Goal: Task Accomplishment & Management: Manage account settings

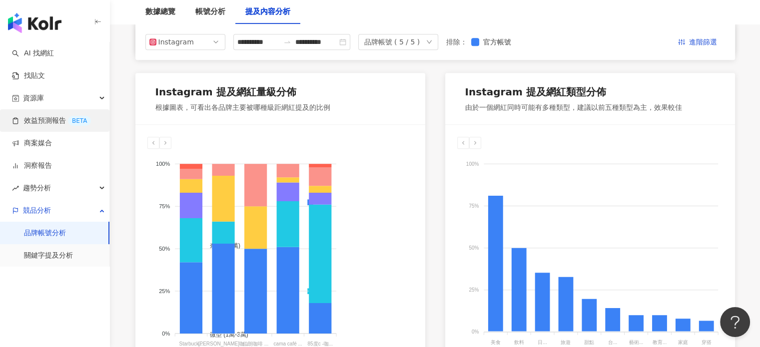
click at [63, 123] on link "效益預測報告 BETA" at bounding box center [51, 121] width 79 height 10
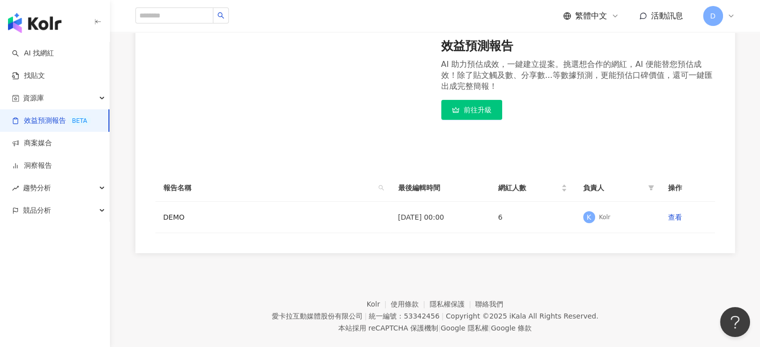
scroll to position [173, 0]
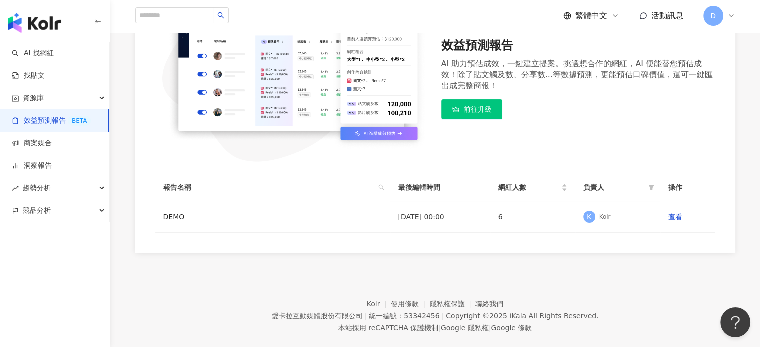
click at [576, 138] on div "BETA 效益預測報告 AI 助力預估成效，一鍵建立提案。挑選想合作的網紅，AI 便能替您預估成效！除了貼文觸及數、分享數...等數據預測，更能預估口碑價值，…" at bounding box center [435, 71] width 560 height 182
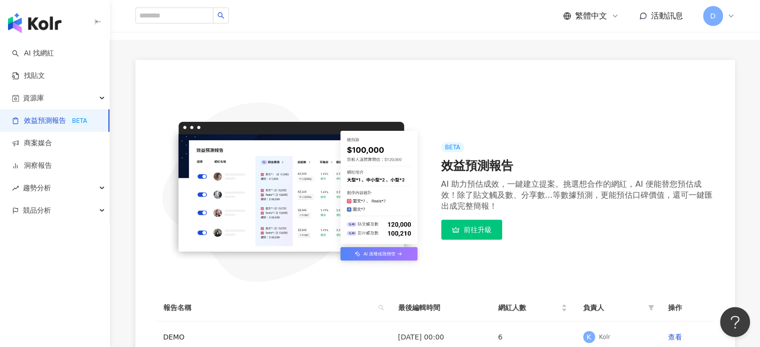
scroll to position [48, 0]
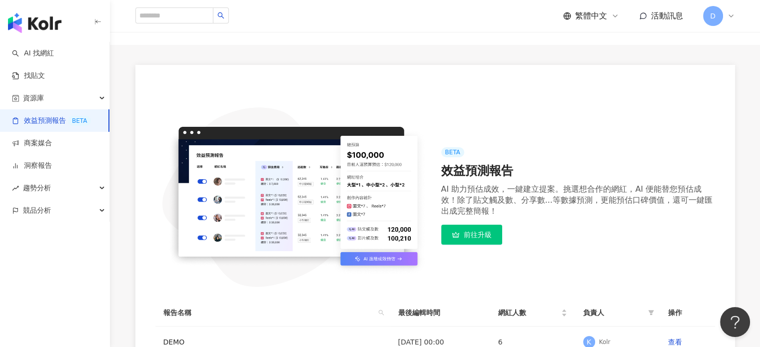
click at [730, 18] on icon at bounding box center [731, 16] width 8 height 8
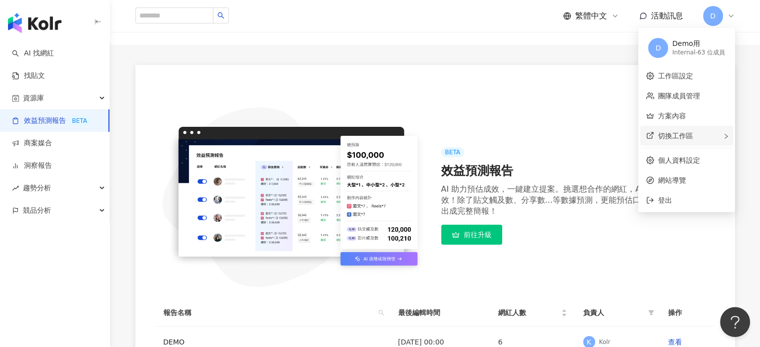
click at [690, 134] on span "切換工作區" at bounding box center [675, 136] width 35 height 8
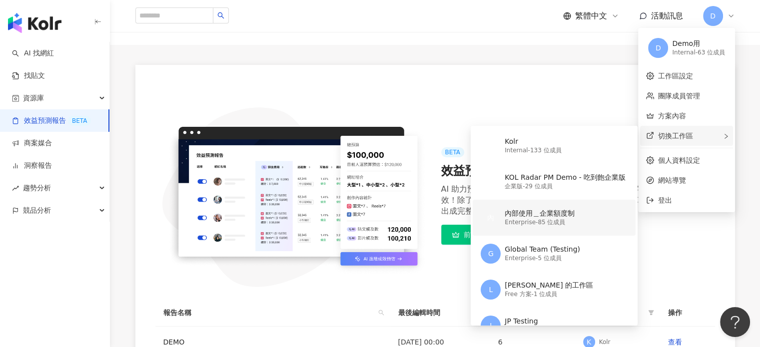
click at [563, 221] on div "Enterprise - 85 位成員" at bounding box center [540, 222] width 70 height 8
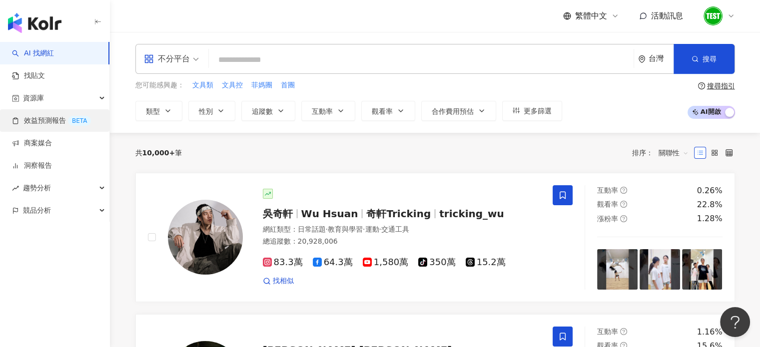
click at [74, 126] on link "效益預測報告 BETA" at bounding box center [51, 121] width 79 height 10
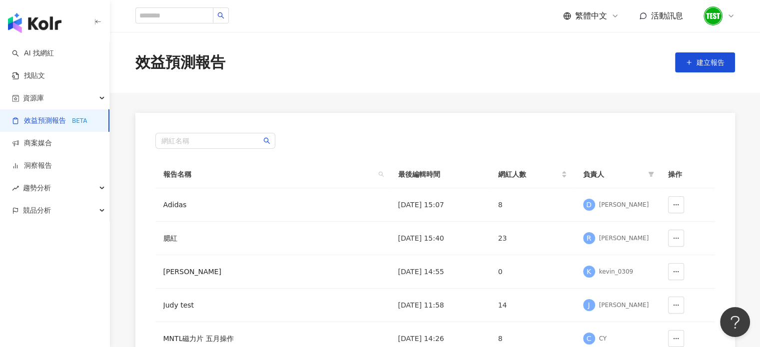
click at [733, 15] on icon at bounding box center [731, 16] width 8 height 8
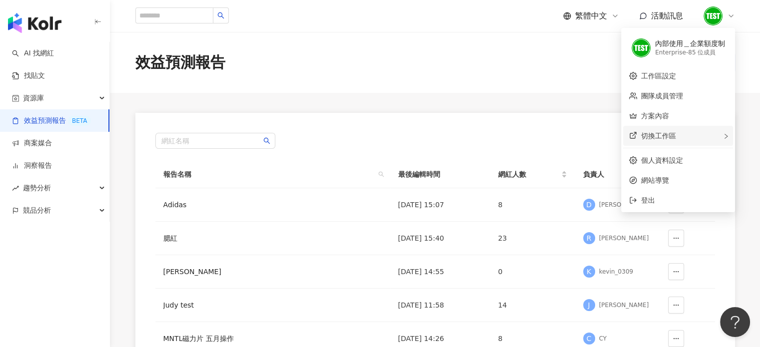
click at [687, 144] on div "切換工作區" at bounding box center [678, 136] width 110 height 20
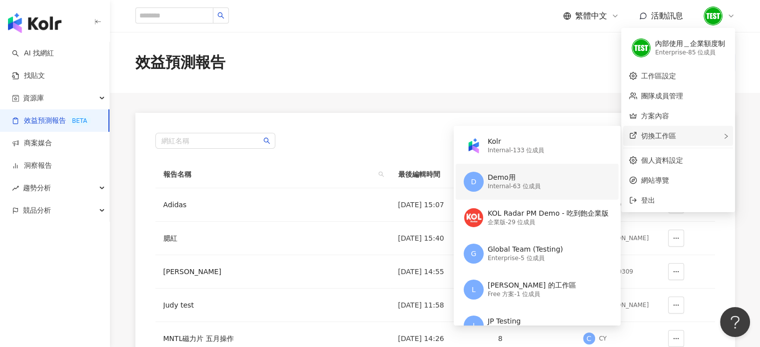
click at [560, 189] on div "D Demo用 Internal - 63 位成員" at bounding box center [536, 182] width 145 height 36
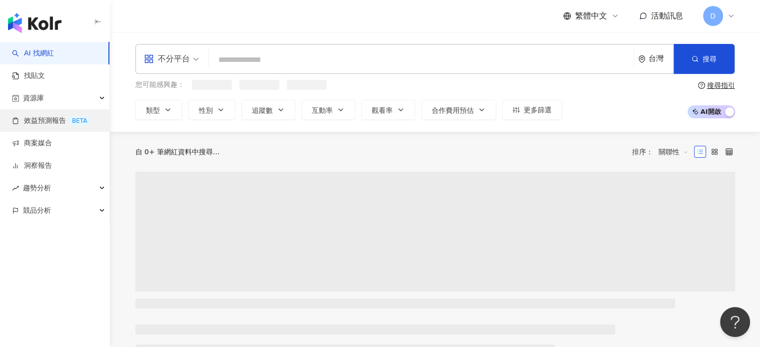
click at [87, 123] on link "效益預測報告 BETA" at bounding box center [51, 121] width 79 height 10
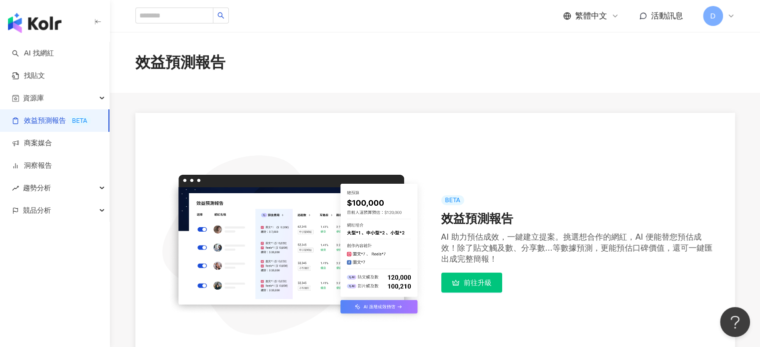
click at [734, 20] on div "D" at bounding box center [719, 16] width 32 height 20
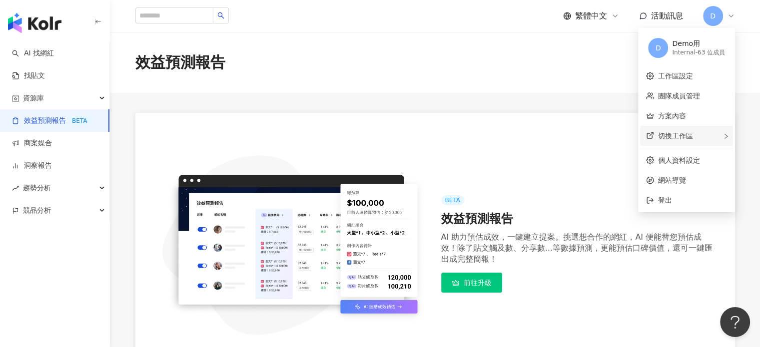
click at [697, 137] on div "切換工作區" at bounding box center [686, 136] width 93 height 20
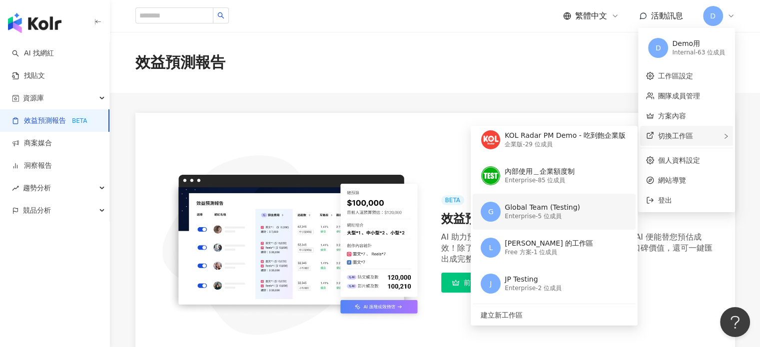
scroll to position [42, 0]
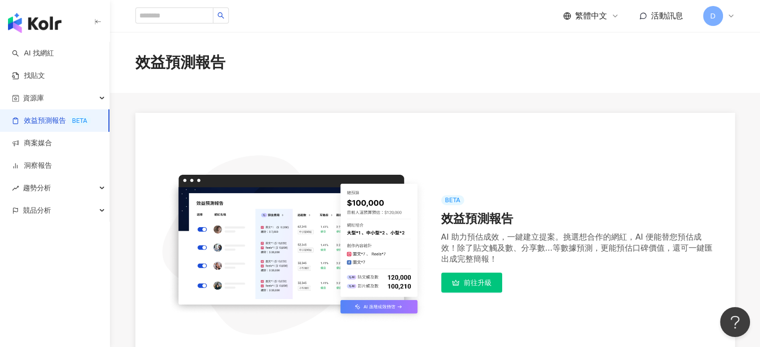
click at [490, 35] on div "效益預測報告" at bounding box center [435, 62] width 650 height 61
click at [734, 17] on icon at bounding box center [731, 16] width 8 height 8
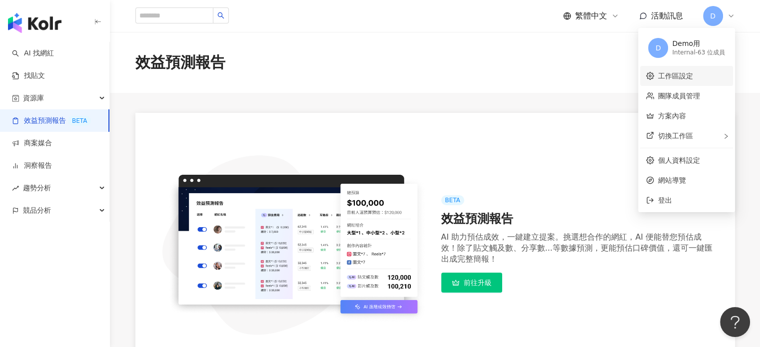
click at [693, 72] on link "工作區設定" at bounding box center [675, 76] width 35 height 8
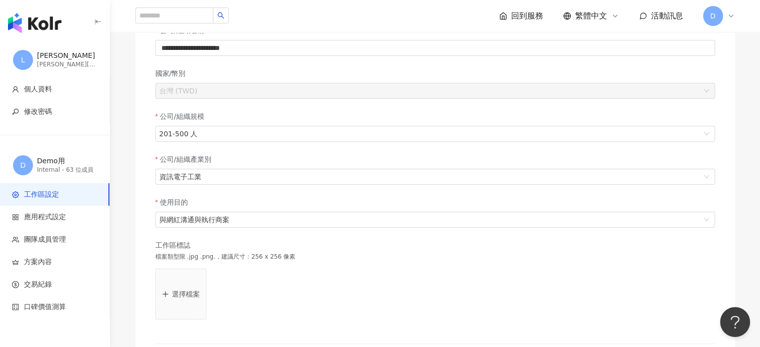
scroll to position [131, 0]
click at [66, 94] on li "個人資料" at bounding box center [54, 89] width 109 height 22
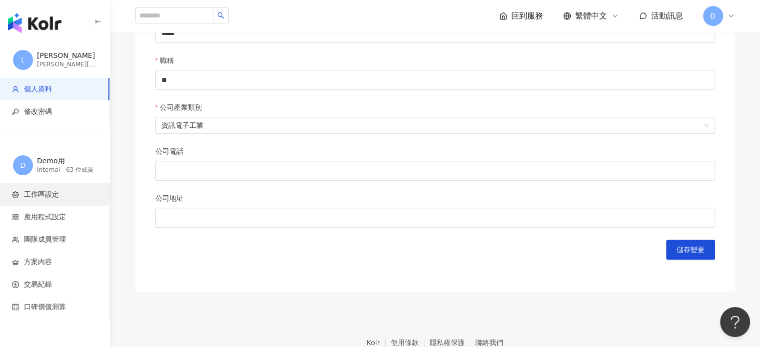
scroll to position [445, 0]
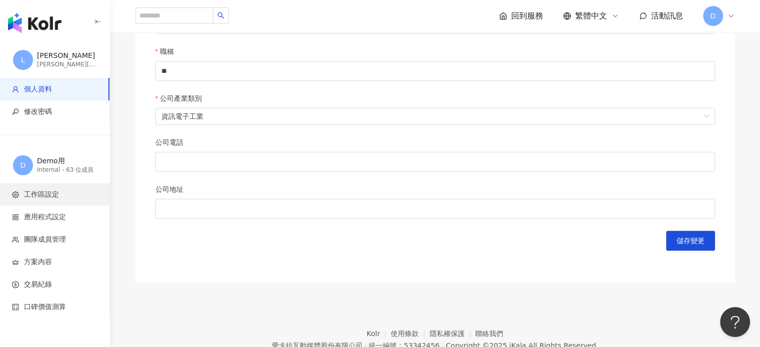
click at [44, 195] on span "工作區設定" at bounding box center [41, 195] width 35 height 10
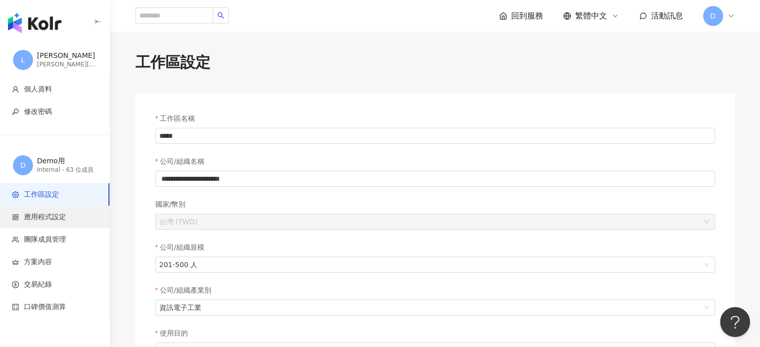
click at [44, 216] on span "應用程式設定" at bounding box center [45, 217] width 42 height 10
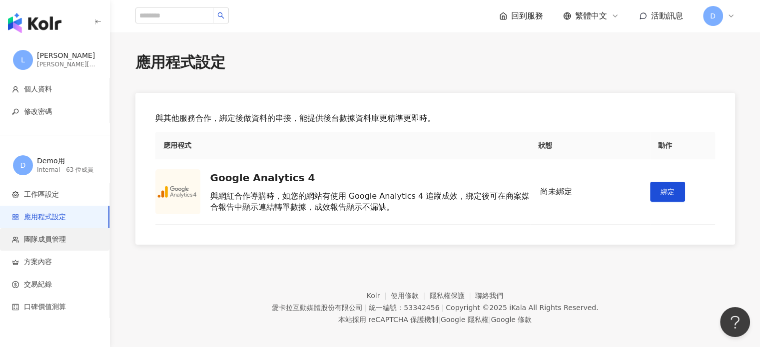
click at [44, 239] on span "團隊成員管理" at bounding box center [45, 240] width 42 height 10
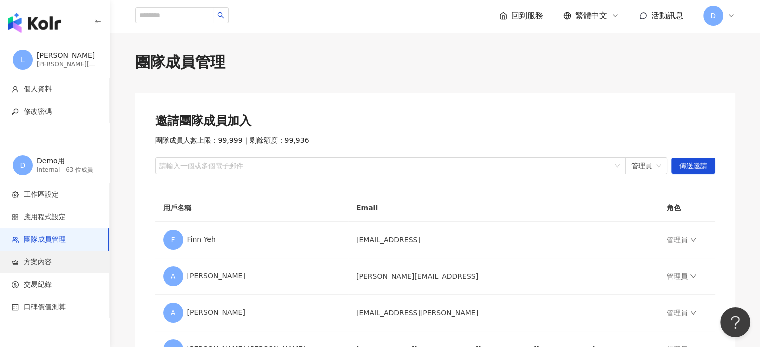
click at [41, 260] on span "方案內容" at bounding box center [38, 262] width 28 height 10
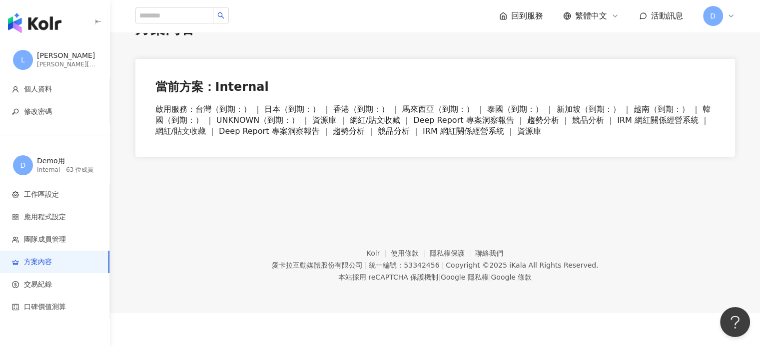
scroll to position [34, 0]
click at [731, 14] on icon at bounding box center [731, 16] width 8 height 8
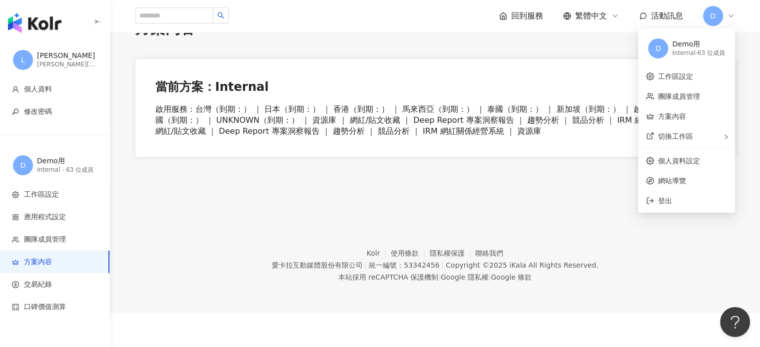
click at [686, 42] on div "Demo用" at bounding box center [698, 44] width 53 height 10
click at [684, 35] on div "D Demo用 Internal - 63 位成員" at bounding box center [686, 48] width 93 height 36
click at [674, 133] on span "切換工作區" at bounding box center [675, 136] width 35 height 8
click at [691, 159] on link "個人資料設定" at bounding box center [679, 161] width 42 height 8
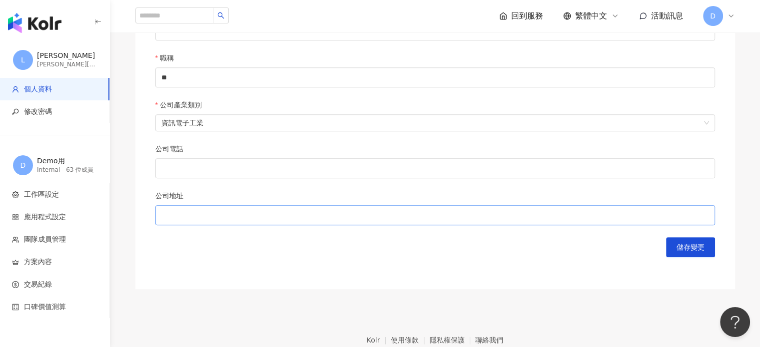
scroll to position [449, 0]
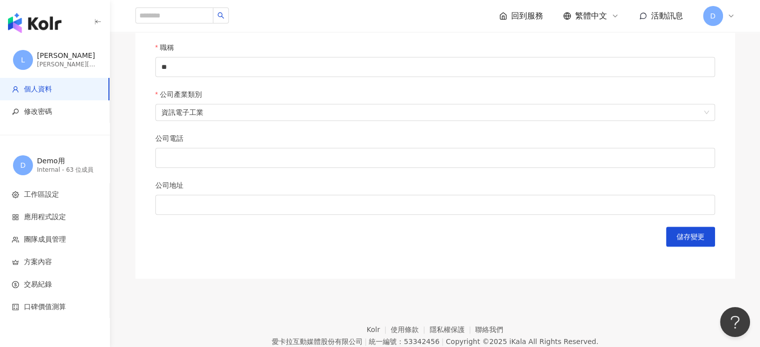
click at [730, 23] on div "D" at bounding box center [719, 16] width 32 height 20
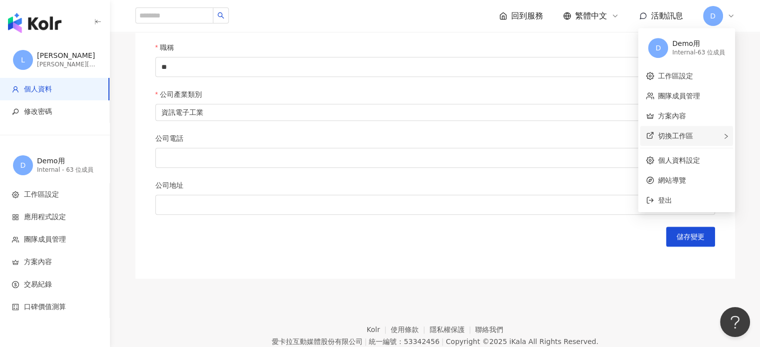
click at [704, 133] on div "切換工作區" at bounding box center [686, 136] width 93 height 20
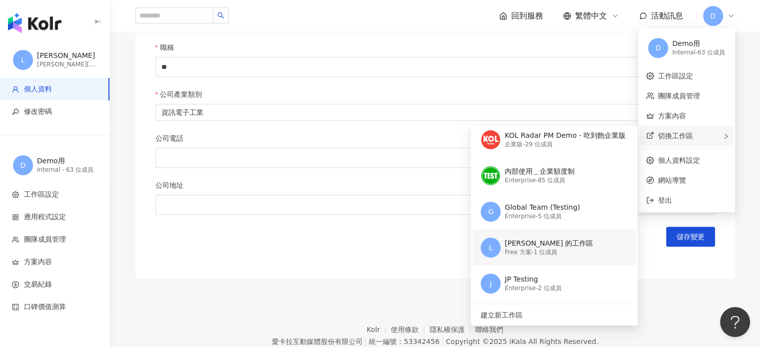
scroll to position [20, 0]
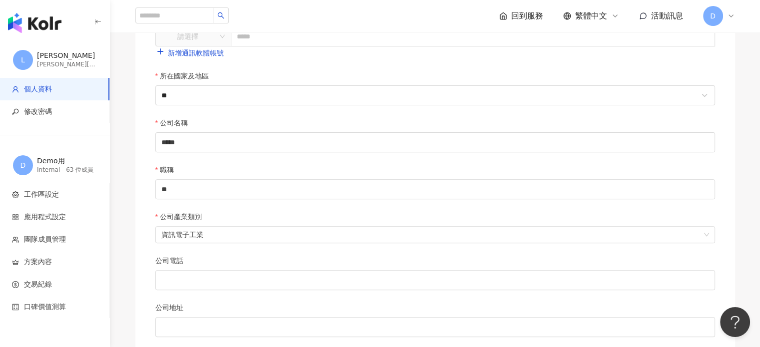
scroll to position [326, 0]
click at [729, 9] on div "D" at bounding box center [719, 16] width 32 height 20
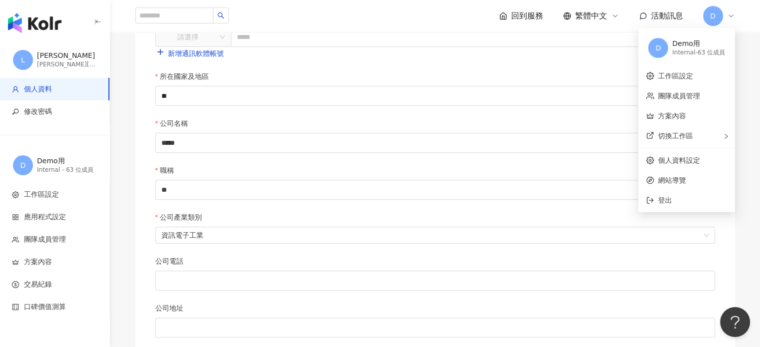
click at [686, 53] on div "Internal - 63 位成員" at bounding box center [698, 52] width 53 height 8
click at [684, 39] on div "Demo用" at bounding box center [698, 44] width 53 height 10
click at [673, 72] on link "工作區設定" at bounding box center [675, 76] width 35 height 8
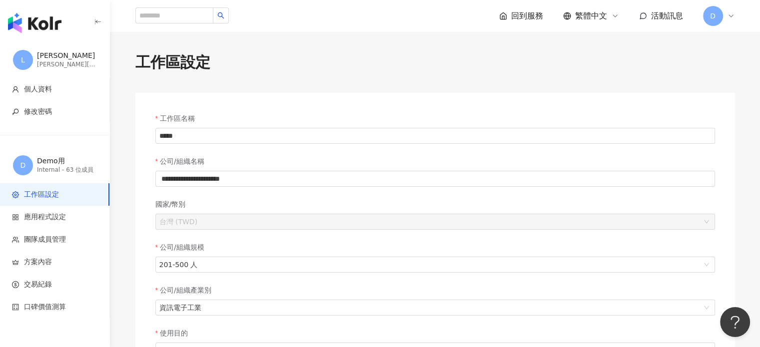
click at [731, 15] on icon at bounding box center [731, 16] width 8 height 8
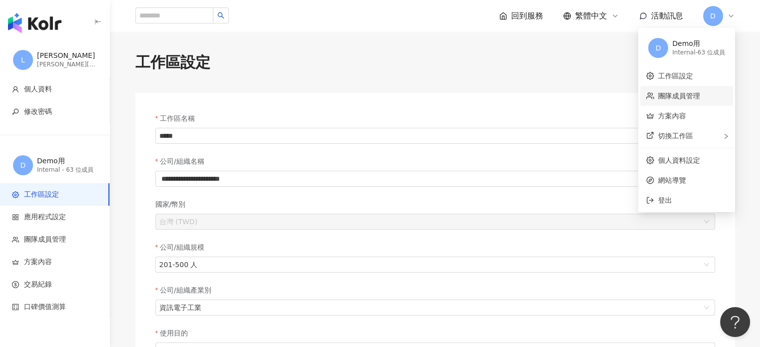
click at [687, 100] on link "團隊成員管理" at bounding box center [679, 96] width 42 height 8
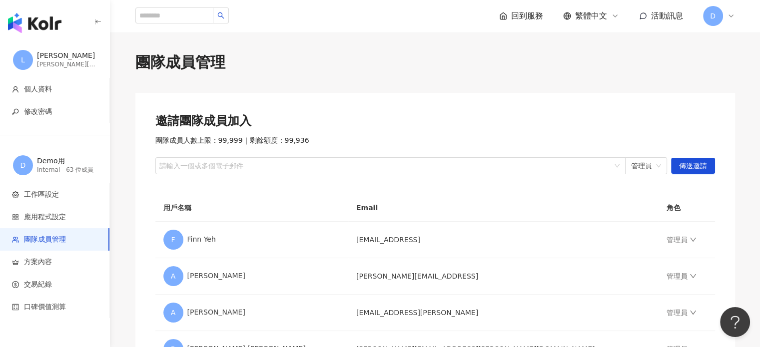
click at [728, 15] on icon at bounding box center [731, 16] width 8 height 8
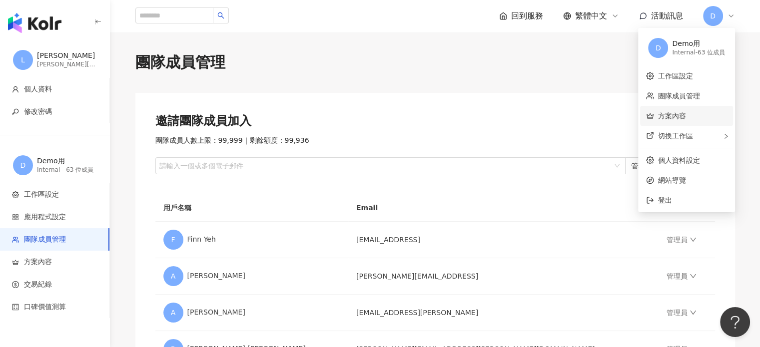
click at [686, 120] on link "方案內容" at bounding box center [672, 116] width 28 height 8
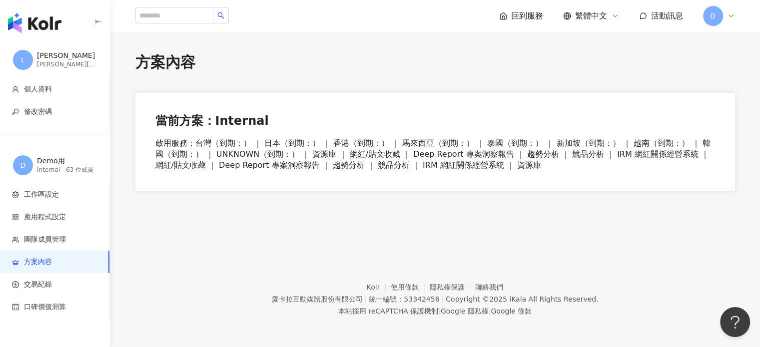
click at [731, 17] on icon at bounding box center [731, 16] width 8 height 8
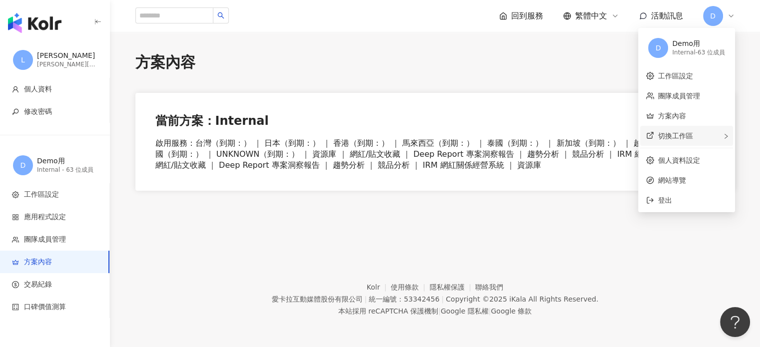
click at [718, 133] on div "切換工作區" at bounding box center [686, 136] width 93 height 20
click at [686, 159] on link "個人資料設定" at bounding box center [679, 160] width 42 height 8
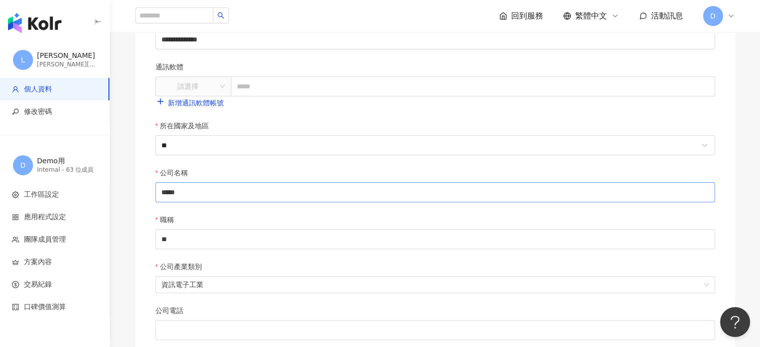
scroll to position [286, 0]
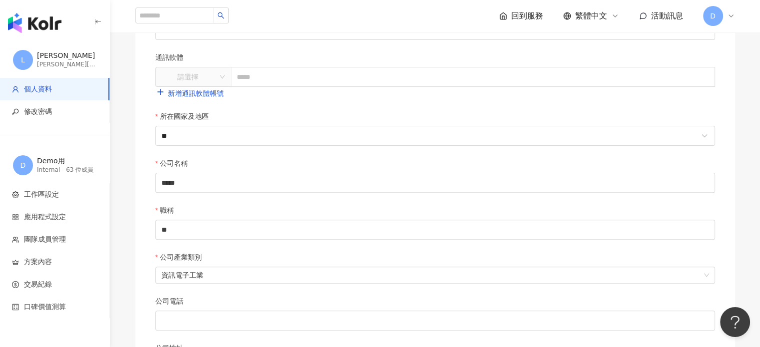
click at [44, 56] on div "[PERSON_NAME]" at bounding box center [67, 56] width 60 height 10
click at [40, 196] on span "工作區設定" at bounding box center [41, 195] width 35 height 10
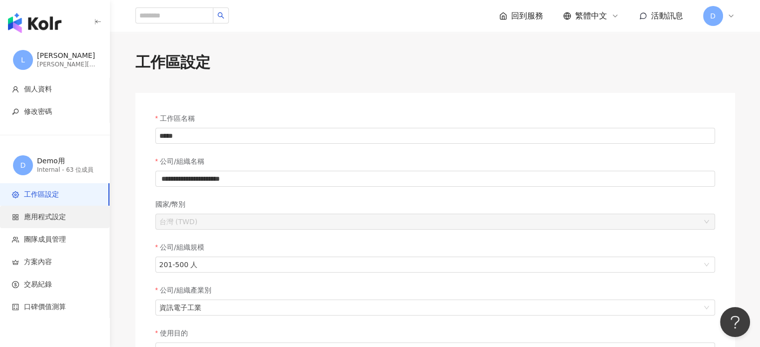
click at [39, 223] on li "應用程式設定" at bounding box center [54, 217] width 109 height 22
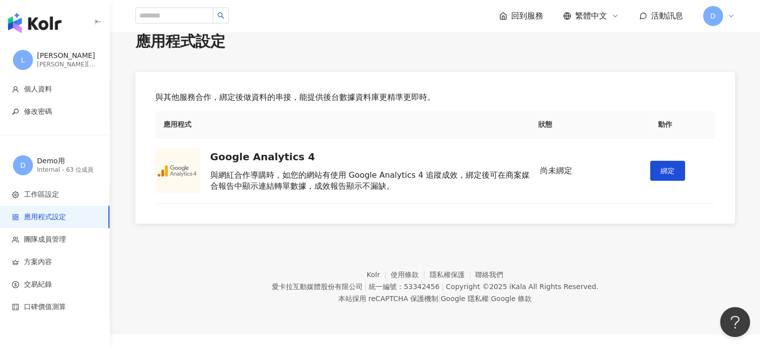
scroll to position [21, 0]
click at [46, 240] on span "團隊成員管理" at bounding box center [45, 240] width 42 height 10
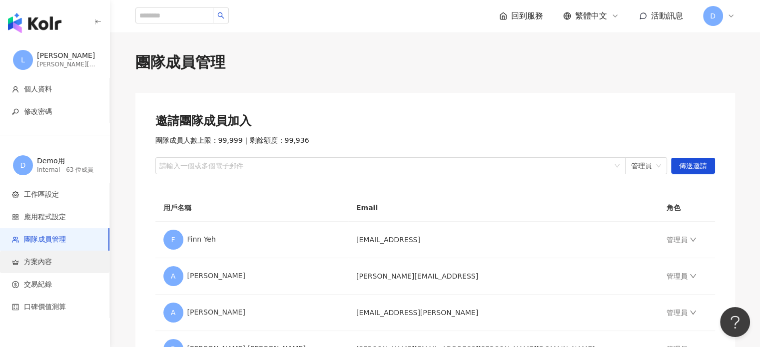
click at [40, 267] on li "方案內容" at bounding box center [54, 262] width 109 height 22
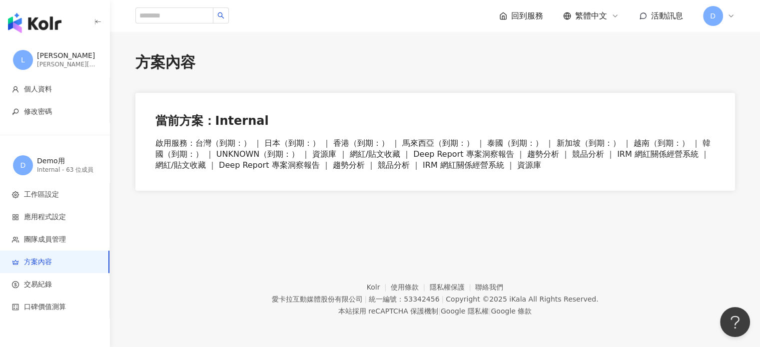
scroll to position [0, 0]
click at [38, 276] on li "交易紀錄" at bounding box center [54, 284] width 109 height 22
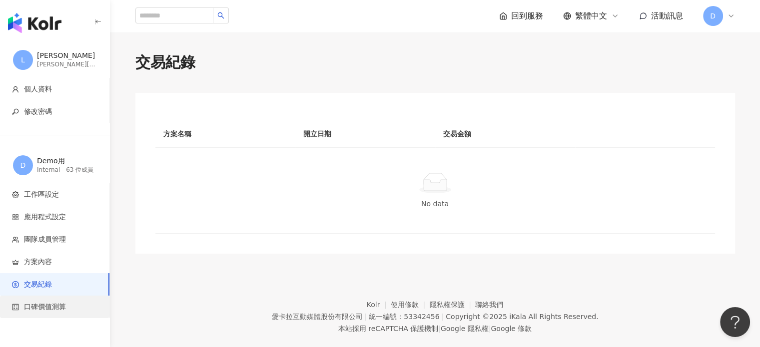
click at [39, 298] on li "口碑價值測算" at bounding box center [54, 307] width 109 height 22
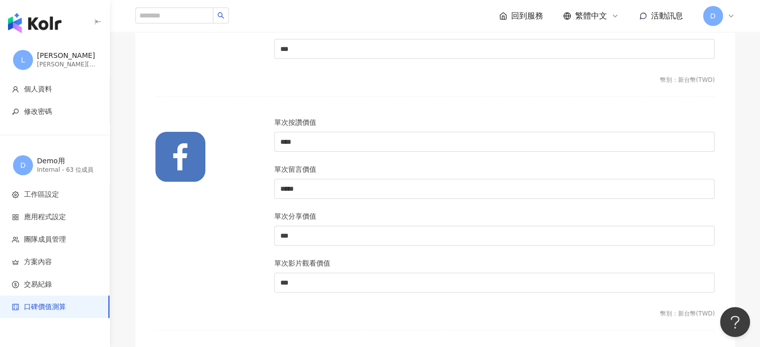
scroll to position [308, 0]
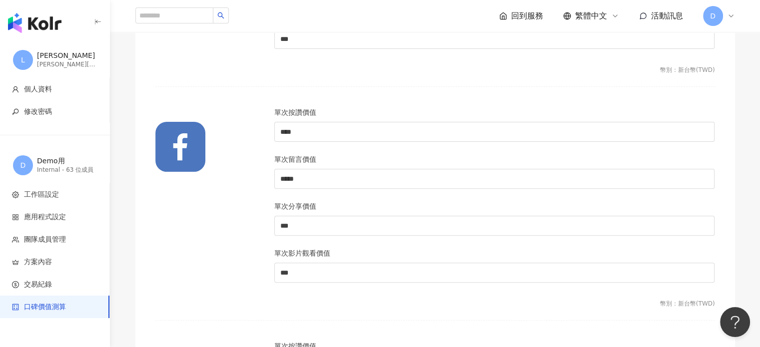
click at [734, 15] on icon at bounding box center [731, 16] width 8 height 8
click at [734, 20] on div "D" at bounding box center [719, 16] width 32 height 20
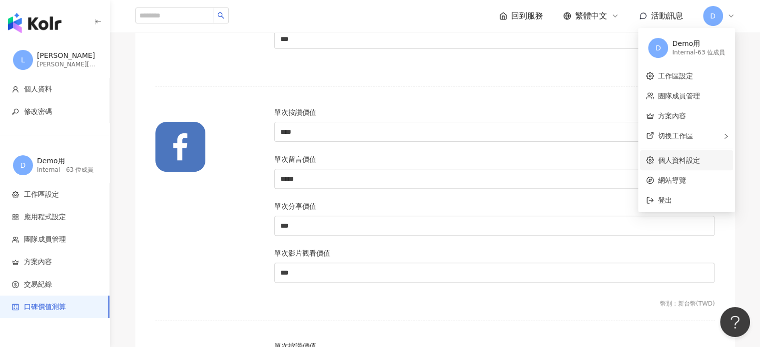
click at [698, 157] on link "個人資料設定" at bounding box center [679, 160] width 42 height 8
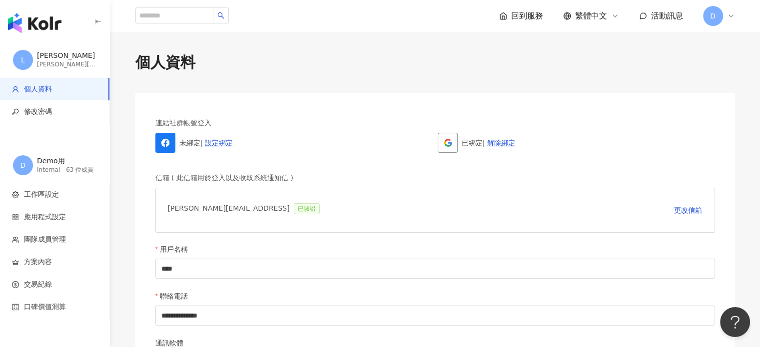
click at [519, 15] on span "回到服務" at bounding box center [527, 15] width 32 height 11
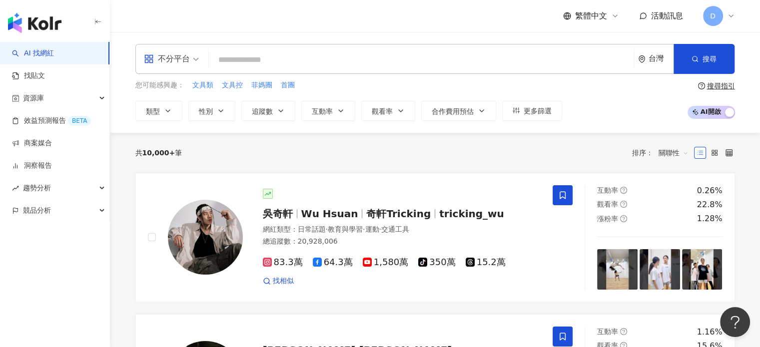
scroll to position [30, 0]
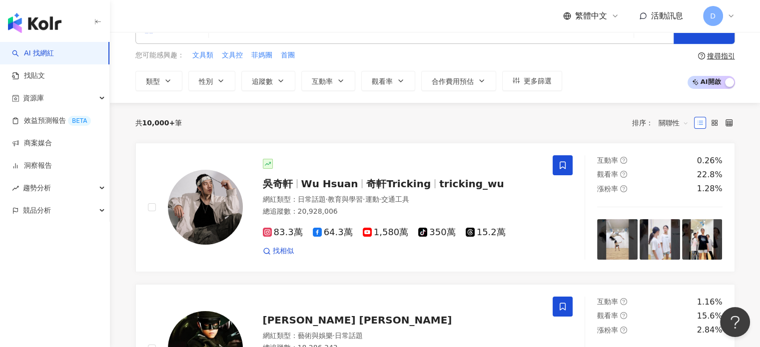
click at [735, 15] on div "繁體中文 活動訊息 D" at bounding box center [435, 16] width 640 height 32
click at [730, 15] on icon at bounding box center [731, 16] width 4 height 2
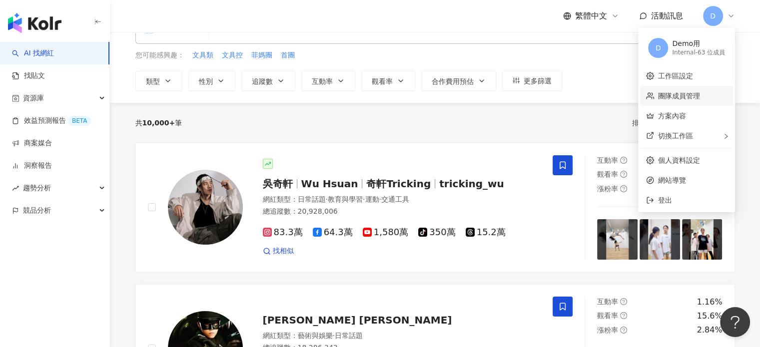
click at [680, 96] on link "團隊成員管理" at bounding box center [679, 96] width 42 height 8
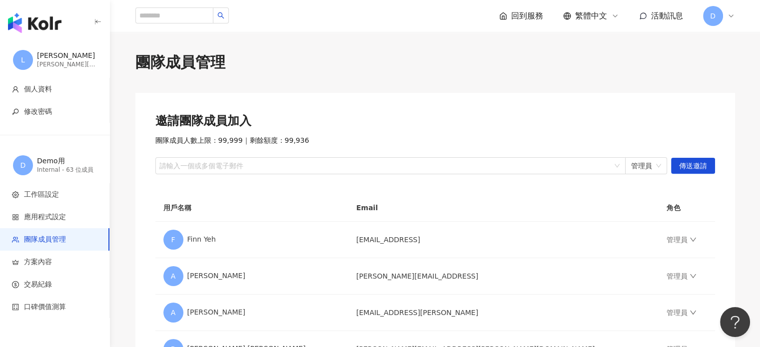
click at [729, 15] on icon at bounding box center [731, 16] width 8 height 8
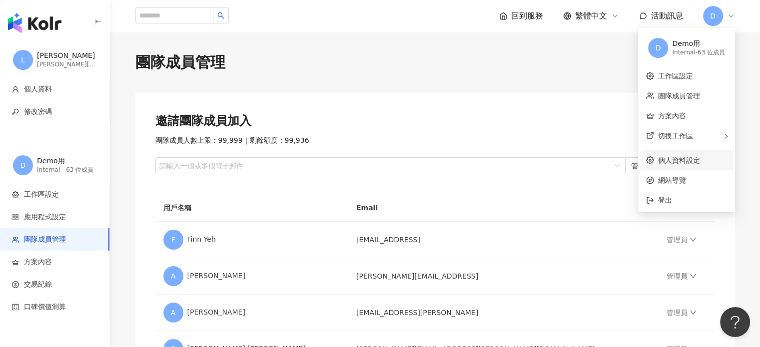
click at [674, 160] on link "個人資料設定" at bounding box center [679, 160] width 42 height 8
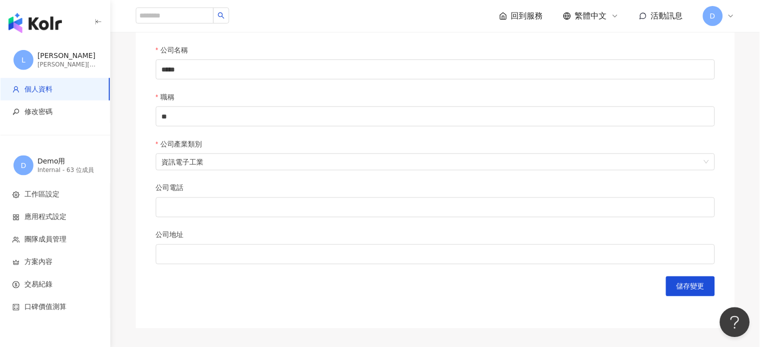
scroll to position [491, 0]
